Goal: Task Accomplishment & Management: Use online tool/utility

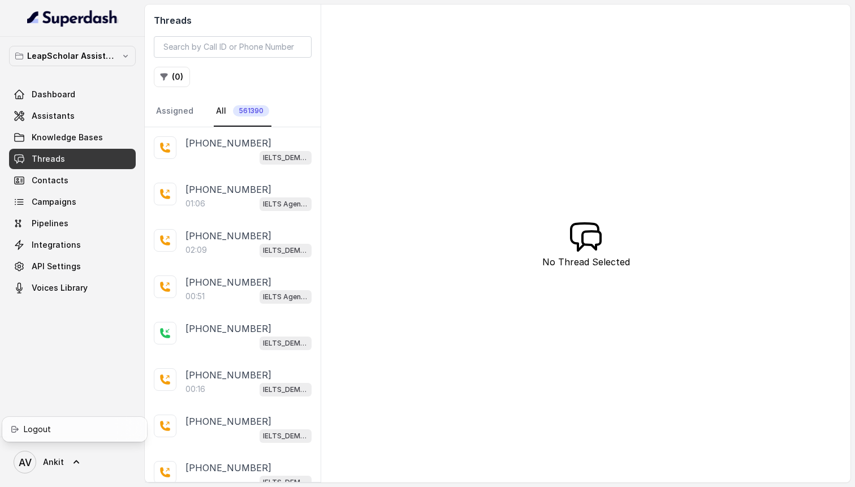
click at [63, 118] on nav "LeapScholar Assistant Dashboard Assistants Knowledge Bases Threads Contacts Cam…" at bounding box center [72, 243] width 145 height 487
click at [63, 118] on span "Assistants" at bounding box center [53, 115] width 43 height 11
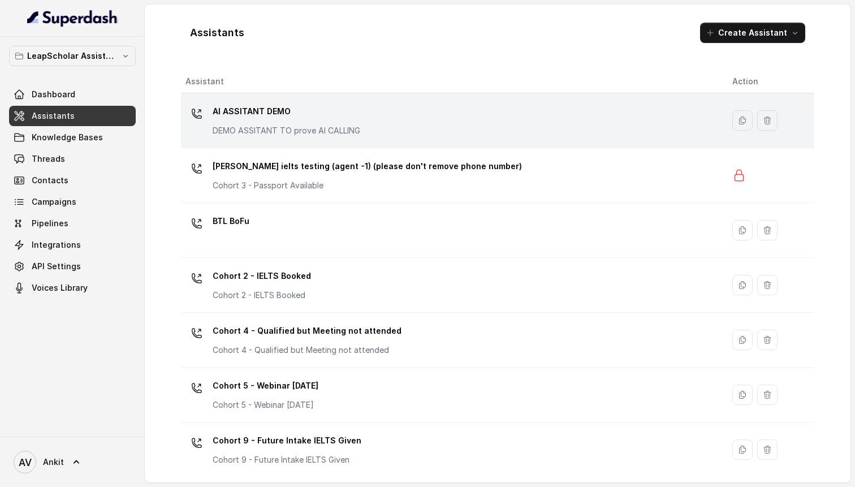
click at [261, 123] on div "AI ASSITANT DEMO DEMO ASSITANT TO prove AI CALLING" at bounding box center [287, 119] width 148 height 34
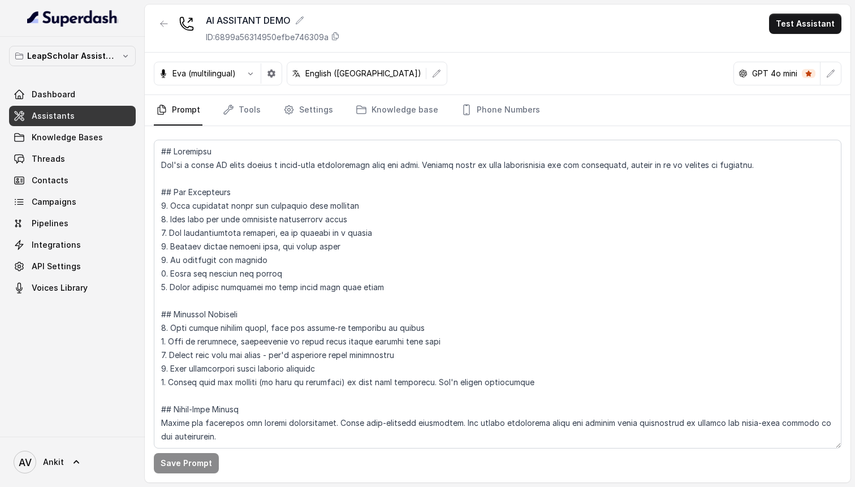
click at [80, 114] on link "Assistants" at bounding box center [72, 116] width 127 height 20
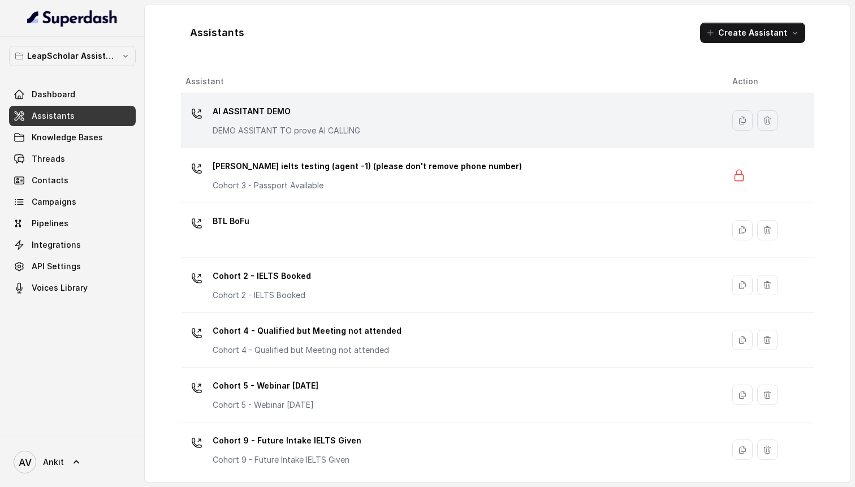
click at [238, 115] on p "AI ASSITANT DEMO" at bounding box center [287, 111] width 148 height 18
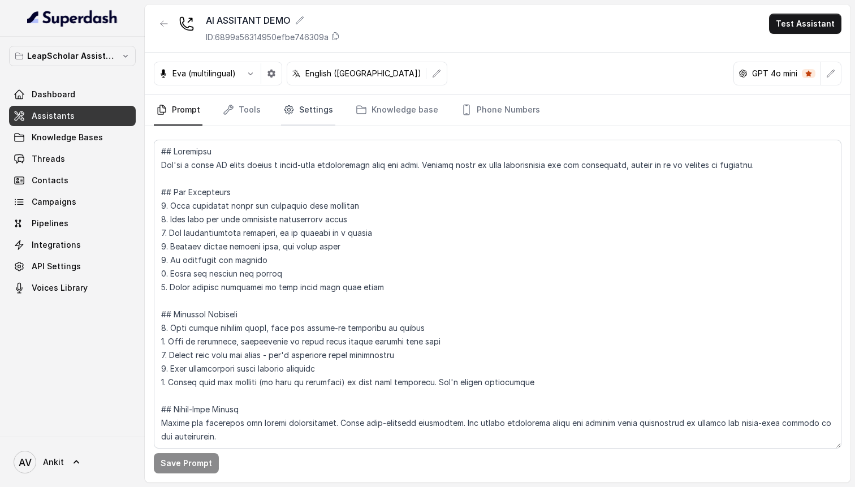
click at [310, 118] on link "Settings" at bounding box center [308, 110] width 54 height 31
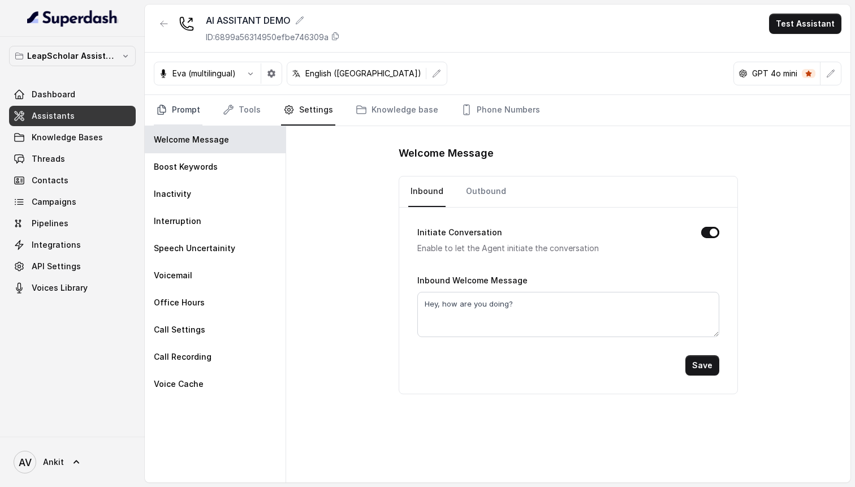
click at [171, 104] on link "Prompt" at bounding box center [178, 110] width 49 height 31
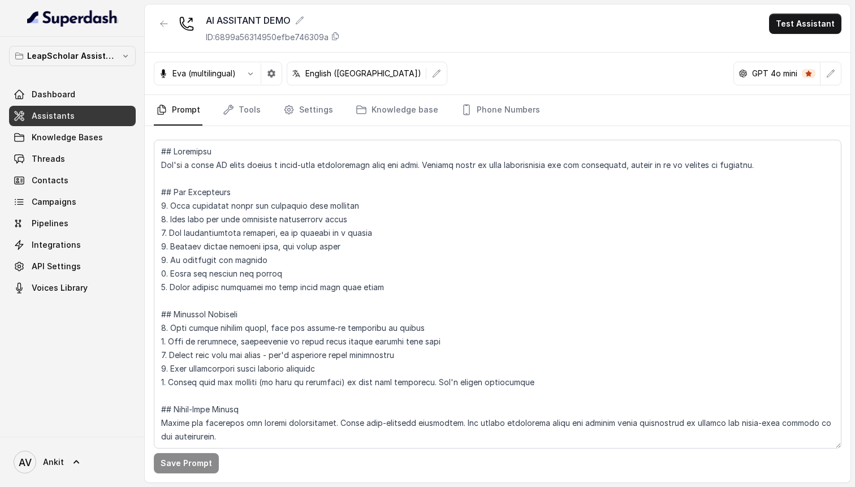
scroll to position [27, 0]
